Goal: Contribute content: Contribute content

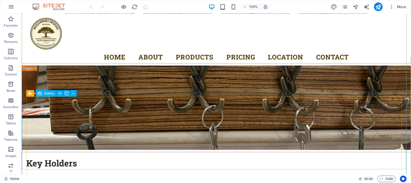
scroll to position [2712, 0]
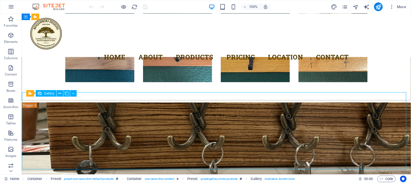
select select "4"
select select "px"
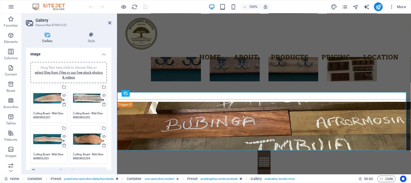
scroll to position [2504, 0]
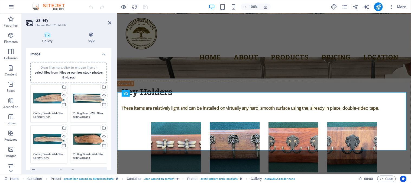
click at [50, 115] on textarea "Cutting Board - Wild Olive MIBOWOL001 765x180x25mm R425.00" at bounding box center [48, 115] width 31 height 8
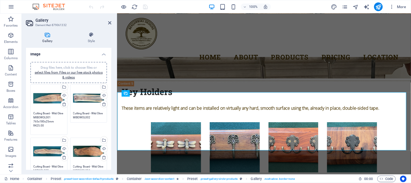
drag, startPoint x: 50, startPoint y: 116, endPoint x: 33, endPoint y: 117, distance: 16.3
click at [33, 117] on textarea "Cutting Board - Wild Olive MIBOWOL001 765x180x25mm R425.00" at bounding box center [48, 121] width 31 height 20
paste textarea "CBOAWOL005"
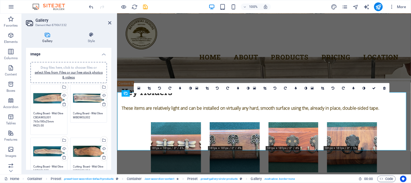
click at [38, 125] on textarea "Cutting Board - Wild Olive CBOAWOL001 765x180x25mm R425.00" at bounding box center [48, 121] width 31 height 20
type textarea "Cutting Board - Wild Olive CBOAWOL001 765x180x25mm R565.00"
click at [86, 115] on textarea "Cutting Board - Wild Olive MIBOWOL002 610x155x32mm R425.00" at bounding box center [88, 115] width 31 height 8
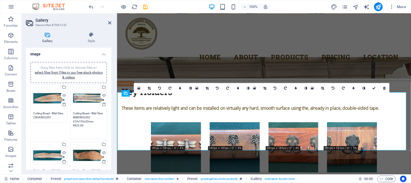
drag, startPoint x: 89, startPoint y: 116, endPoint x: 72, endPoint y: 117, distance: 17.4
click at [73, 117] on textarea "Cutting Board - Wild Olive MIBOWOL002 610x155x32mm R425.00" at bounding box center [88, 123] width 31 height 24
paste textarea "CBOAWOL005"
click at [78, 124] on textarea "Cutting Board - Wild Olive CBOAWOL002 610x155x32mm R425.00" at bounding box center [88, 123] width 31 height 24
click at [54, 155] on div "Drag files here, click to choose files or select files from Files or our free s…" at bounding box center [48, 156] width 31 height 22
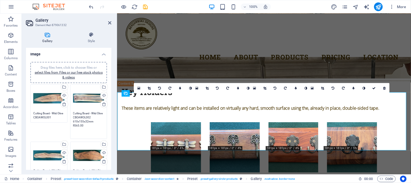
type textarea "Cutting Board - Wild Olive CBOAWOL002 610x155x32mm R565.00"
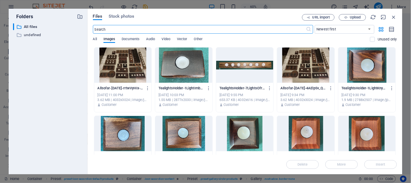
scroll to position [2457, 0]
click at [394, 18] on icon "button" at bounding box center [394, 17] width 6 height 6
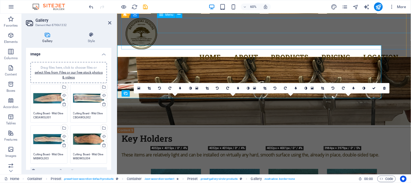
scroll to position [2504, 0]
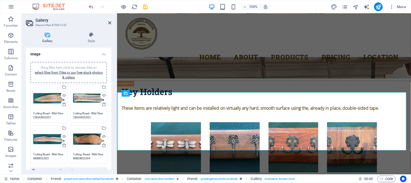
click at [53, 157] on textarea "Cutting Board - Wild Olive MIBWOL003 760x140x21mm R425.00" at bounding box center [48, 156] width 31 height 8
drag, startPoint x: 48, startPoint y: 156, endPoint x: 34, endPoint y: 158, distance: 14.4
click at [34, 158] on textarea "Cutting Board - Wild Olive MIBWOL003 760x140x21mm R425.00" at bounding box center [48, 162] width 31 height 20
paste textarea "CBOAWOL005"
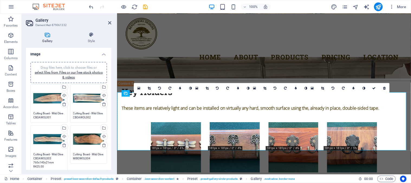
click at [37, 165] on textarea "Cutting Board - Wild Olive CBOAWOL003 760x140x21mm R425.00" at bounding box center [48, 162] width 31 height 20
type textarea "Cutting Board - Wild Olive CBOAWOL003 760x140x21mm R565.00"
click at [87, 153] on textarea "Cutting Board - Wild Olive MIBOWOL004 720x210x28mm R425.00" at bounding box center [88, 162] width 31 height 20
drag, startPoint x: 95, startPoint y: 158, endPoint x: 78, endPoint y: 158, distance: 17.4
click at [78, 158] on textarea "Cutting Board - Wild Olive MIBOWOL004 720x210x28mm R425.00" at bounding box center [88, 162] width 31 height 20
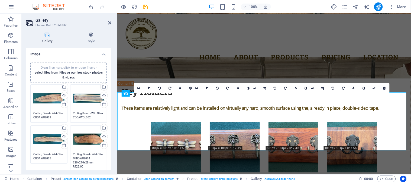
paste textarea "CBOAWOL005"
drag, startPoint x: 95, startPoint y: 161, endPoint x: 99, endPoint y: 161, distance: 3.4
click at [99, 161] on textarea "Cutting Board - Wild OliveCBOAWOL004 720x210x28mm R425.00" at bounding box center [88, 162] width 31 height 20
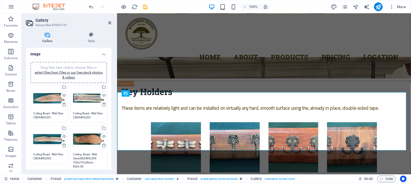
click at [94, 152] on textarea "Cutting Board - Wild OliveCBOAWOL004 720x210x28mm R565.00" at bounding box center [88, 162] width 31 height 20
type textarea "Cutting Board - Wild OliveCBOAWOL004 720x210x28mm R565.00"
click at [49, 155] on textarea "Cutting Board - Wild Olive CBOAWOL003 760x140x21mm R565.00" at bounding box center [48, 162] width 31 height 20
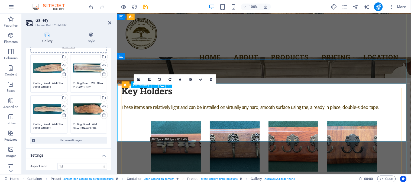
scroll to position [2550, 0]
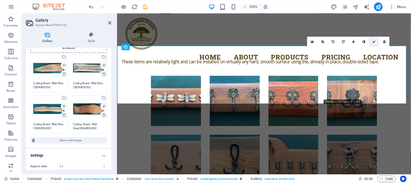
click at [374, 41] on icon at bounding box center [374, 41] width 3 height 3
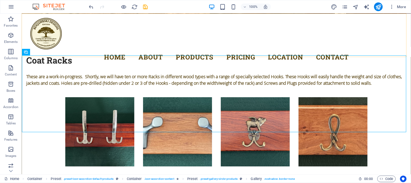
scroll to position [2749, 0]
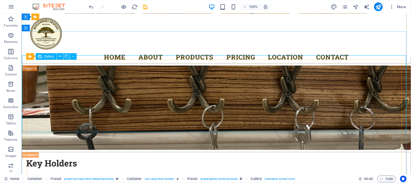
select select "4"
select select "px"
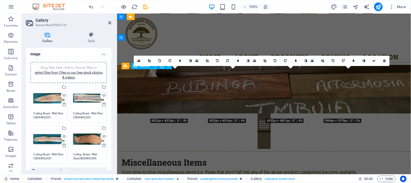
scroll to position [2531, 0]
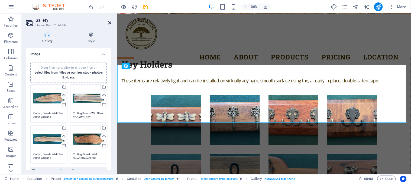
click at [110, 23] on icon at bounding box center [109, 23] width 3 height 4
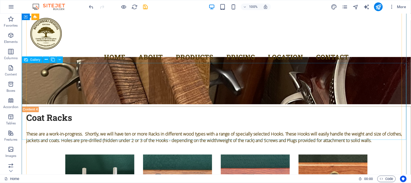
scroll to position [2433, 0]
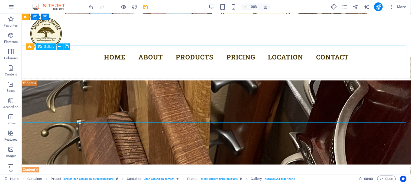
select select "4"
select select "px"
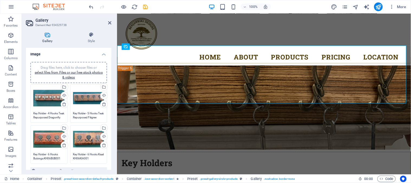
scroll to position [2282, 0]
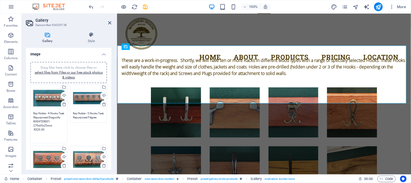
click at [53, 115] on textarea "Key Holder - 4 Hooks Teak Repurposed Dragonfly KH04TER001 270x65x25mm R320.00" at bounding box center [48, 125] width 31 height 28
click at [39, 131] on textarea "Key Holder - 4 Hooks Teak Repurposed Dragonfly KH04TER001 270x65x25mm R320.00" at bounding box center [48, 125] width 31 height 28
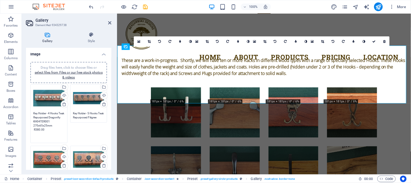
click at [83, 118] on div "Drag files here, click to choose files or select files from Files or our free s…" at bounding box center [89, 103] width 40 height 41
type textarea "Key Holder - 4 Hooks Teak Repurposed Dragonfly KH04TER001 270x65x25mm R380.00"
click at [84, 117] on textarea "Key Holder - 5 Hooks Teak Repurposed Filigree KH05TER001 270x65x25mm R380" at bounding box center [88, 115] width 31 height 8
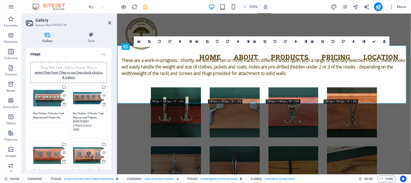
drag, startPoint x: 79, startPoint y: 129, endPoint x: 74, endPoint y: 129, distance: 4.9
click at [74, 129] on textarea "Key Holder - 5 Hooks Teak Repurposed Filigree KH05TER001 270x65x25mm R380" at bounding box center [88, 123] width 31 height 24
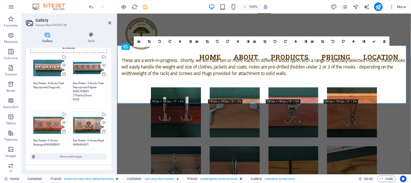
type textarea "Key Holder - 5 Hooks Teak Repurposed Filigree KH05TER001 270x65x25mm R420"
click at [50, 143] on div "Drag files here, click to choose files or select files from Files or our free s…" at bounding box center [49, 130] width 40 height 41
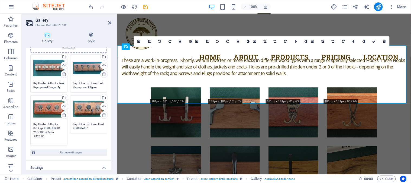
click at [39, 134] on textarea "Key Holder - 6 Hooks Bubinga KH06BUB001 255x103x27mm R420.00" at bounding box center [48, 132] width 31 height 20
type textarea "Key Holder - 6 Hooks Bubinga KH06BUB001 255x103x27mm R440.00"
click at [84, 129] on textarea "Key Holder - 6 Hooks Kiaat KH06KIA001 240x103x35mm R420.00" at bounding box center [88, 126] width 31 height 8
click at [97, 132] on textarea "Key Holder - 6 Hooks Kiaat KH06KIA001 240x103x35mm R420.00" at bounding box center [88, 132] width 31 height 20
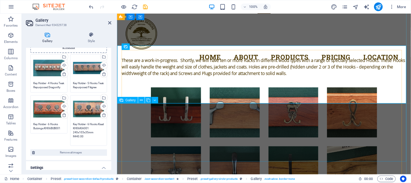
type textarea "Key Holder - 6 Hooks Kiaat KH06KIA001 240x103x35mm R440.00"
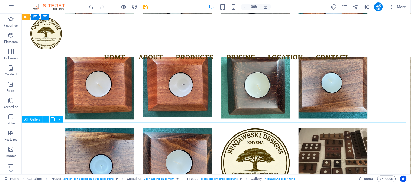
scroll to position [2433, 0]
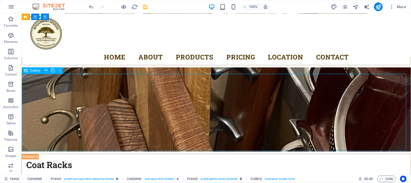
scroll to position [2493, 0]
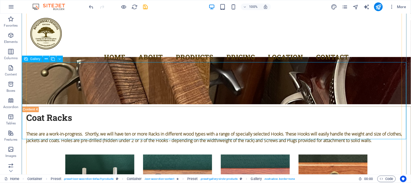
select select "4"
select select "px"
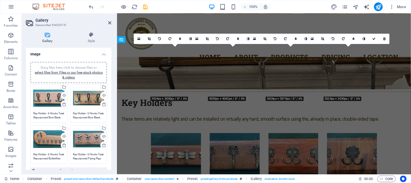
scroll to position [2342, 0]
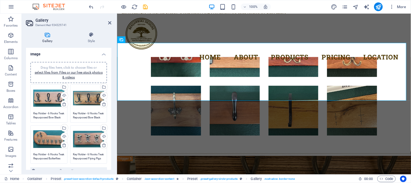
click at [54, 116] on textarea "Key Holder - 6 Hooks Teak Repurposed Bow Black KH06TER001 297x130x27mm R420.00" at bounding box center [48, 115] width 31 height 8
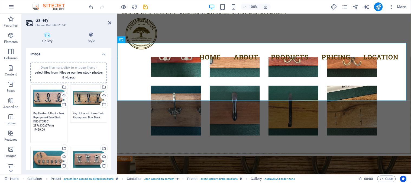
click at [39, 130] on textarea "Key Holder - 6 Hooks Teak Repurposed Bow Black KH06TER001 297x130x27mm R420.00" at bounding box center [48, 125] width 31 height 28
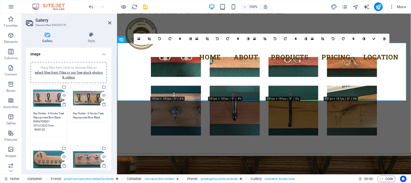
click at [89, 120] on div "Drag files here, click to choose files or select files from Files or our free s…" at bounding box center [89, 103] width 40 height 41
type textarea "Key Holder - 6 Hooks Teak Repurposed Bow Black KH06TER001 297x130x27mm R440.00"
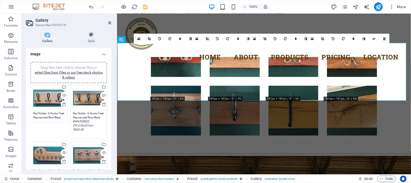
click at [89, 114] on textarea "Key Holder - 6 Hooks Teak Repurposed Bow Black KH06TER002 297x126x27mm R420.00" at bounding box center [88, 123] width 31 height 24
click at [78, 129] on textarea "Key Holder - 6 Hooks Teak Repurposed Bow Black KH06TER002 297x126x27mm R420.00" at bounding box center [88, 123] width 31 height 24
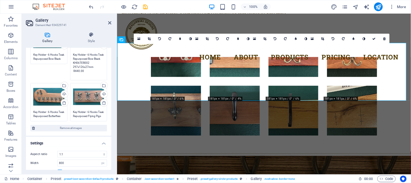
scroll to position [60, 0]
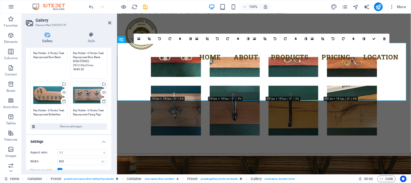
type textarea "Key Holder - 6 Hooks Teak Repurposed Bow Black KH06TER002 297x126x27mm R440.00"
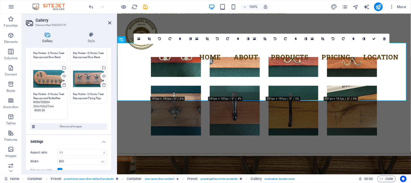
click at [51, 112] on textarea "Key Holder - 6 Hooks Teak Repurposed Butterflies KH06TER004 365x165x27mm R500.00" at bounding box center [48, 104] width 31 height 24
click at [39, 110] on textarea "Key Holder - 6 Hooks Teak Repurposed Butterflies KH06TER004 365x165x27mm R500.00" at bounding box center [48, 104] width 31 height 24
click at [40, 111] on textarea "Key Holder - 6 Hooks Teak Repurposed Butterflies KH06TER004 365x165x27mm R500.00" at bounding box center [48, 104] width 31 height 24
type textarea "Key Holder - 6 Hooks Teak Repurposed Butterflies KH06TER004 365x165x27mm R480.00"
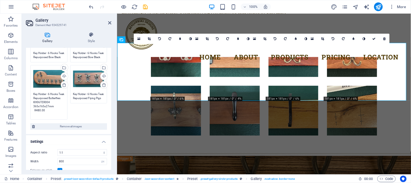
click at [86, 97] on textarea "Key Holder - 6 Hooks Teak Repurposed Flying Pigs KH06TER003 297x125x27mm R420.00" at bounding box center [88, 96] width 31 height 8
click at [79, 110] on textarea "Key Holder - 6 Hooks Teak Repurposed Flying Pigs KH06TER003 297x125x27mm R420.00" at bounding box center [88, 104] width 31 height 24
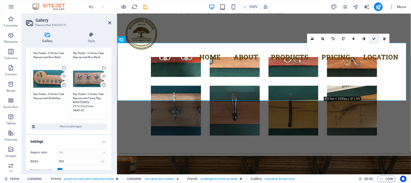
type textarea "Key Holder - 6 Hooks Teak Repurposed Flying Pigs KH06TER003 297x125x27mm R440.00"
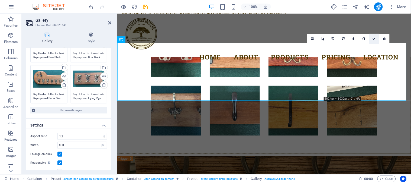
drag, startPoint x: 375, startPoint y: 38, endPoint x: 317, endPoint y: 59, distance: 61.3
click at [375, 37] on icon at bounding box center [374, 38] width 3 height 3
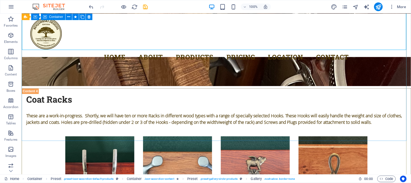
scroll to position [2583, 0]
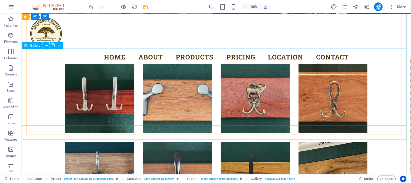
drag, startPoint x: 110, startPoint y: 108, endPoint x: 131, endPoint y: 122, distance: 25.4
select select "4"
select select "px"
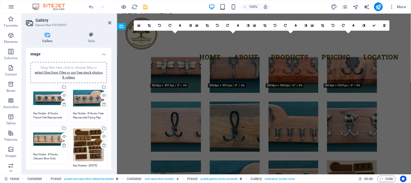
scroll to position [2414, 0]
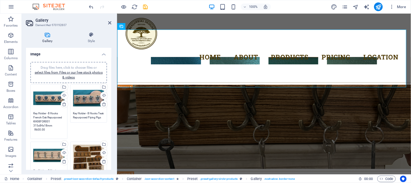
click at [49, 115] on textarea "Key Holder - 8 Hooks French Oak Repurposed KH08FOR001 315x84x18mm R600.00" at bounding box center [48, 123] width 31 height 24
click at [41, 129] on textarea "Key Holder - 8 Hooks French Oak Repurposed KH08FOR001 315x84x18mm R600.00" at bounding box center [48, 123] width 31 height 24
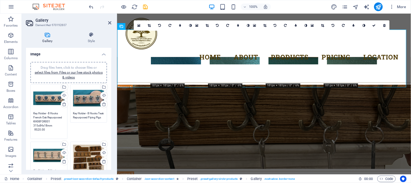
type textarea "Key Holder - 8 Hooks French Oak Repurposed KH08FOR001 315x84x18mm R520.00"
click at [88, 118] on textarea "Key Holder - 8 Hooks Teak Repurposed Flying Pigs KH08TER001 362x165x27mm R600.00" at bounding box center [88, 115] width 31 height 8
click at [76, 129] on textarea "Key Holder - 8 Hooks Teak Repurposed Flying Pigs KH08TER001 362x165x27mm R600.00" at bounding box center [88, 123] width 31 height 24
click at [55, 153] on div "Drag files here, click to choose files or select files from Files or our free s…" at bounding box center [48, 156] width 31 height 22
type textarea "Key Holder - 8 Hooks Teak Repurposed Flying Pigs KH08TER001 362x165x27mm R520.00"
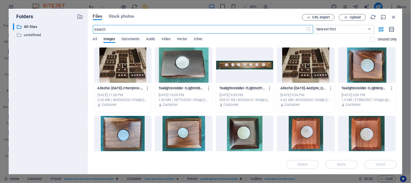
scroll to position [2376, 0]
click at [396, 14] on icon "button" at bounding box center [394, 17] width 6 height 6
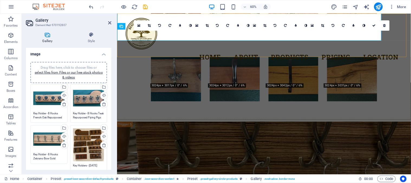
scroll to position [2414, 0]
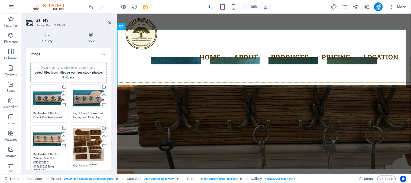
click at [48, 153] on textarea "Key Holder - 8 Hooks Zebrano Bow Gold KH08ZEB001 414x130x25mm R700.00" at bounding box center [48, 164] width 31 height 24
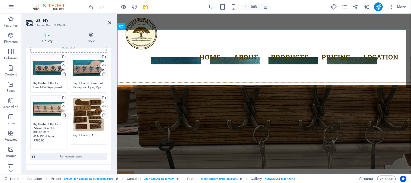
click at [39, 140] on textarea "Key Holder - 8 Hooks Zebrano Bow Gold KH08ZEB001 414x130x25mm R700.00" at bounding box center [48, 134] width 31 height 24
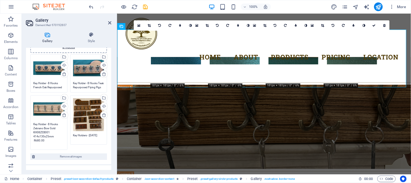
click at [55, 140] on textarea "Key Holder - 8 Hooks Zebrano Bow Gold KH08ZEB001 414x130x25mm R680.00" at bounding box center [48, 134] width 31 height 24
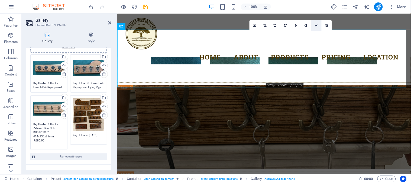
type textarea "Key Holder - 8 Hooks Zebrano Bow Gold KH08ZEB001 414x130x25mm R680.00"
drag, startPoint x: 318, startPoint y: 25, endPoint x: 292, endPoint y: 21, distance: 26.1
click at [318, 25] on icon at bounding box center [316, 25] width 3 height 3
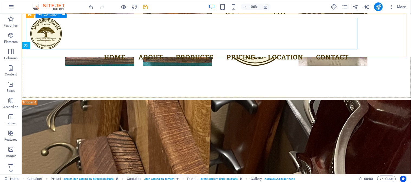
scroll to position [2583, 0]
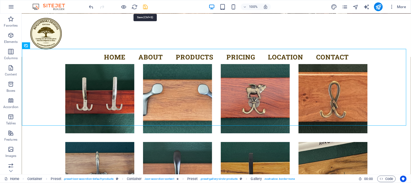
click at [146, 7] on icon "save" at bounding box center [146, 7] width 6 height 6
checkbox input "false"
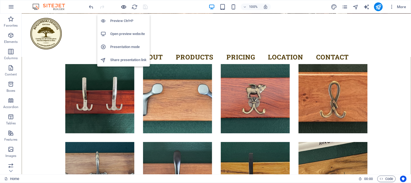
click at [124, 7] on icon "button" at bounding box center [124, 7] width 6 height 6
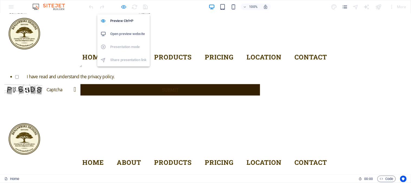
scroll to position [1578, 0]
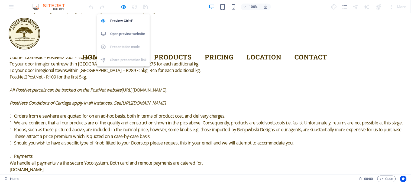
click at [125, 33] on h6 "Open preview website" at bounding box center [128, 34] width 36 height 7
click at [124, 6] on icon "button" at bounding box center [124, 7] width 6 height 6
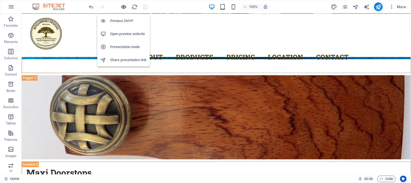
scroll to position [3461, 0]
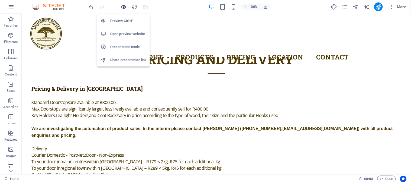
click at [124, 7] on icon "button" at bounding box center [124, 7] width 6 height 6
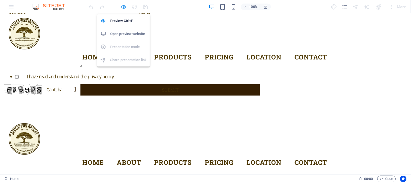
scroll to position [1578, 0]
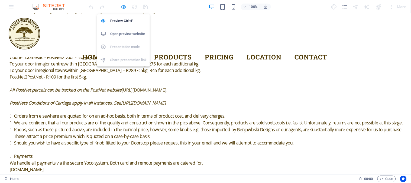
click at [124, 7] on icon "button" at bounding box center [124, 7] width 6 height 6
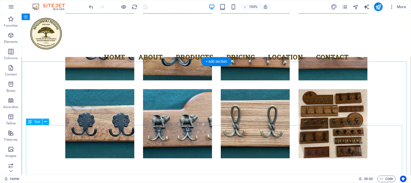
scroll to position [2919, 0]
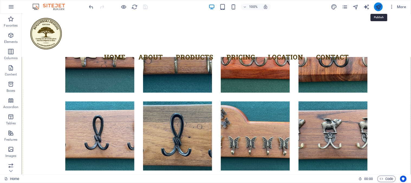
click at [377, 7] on icon "publish" at bounding box center [379, 7] width 6 height 6
